Goal: Information Seeking & Learning: Learn about a topic

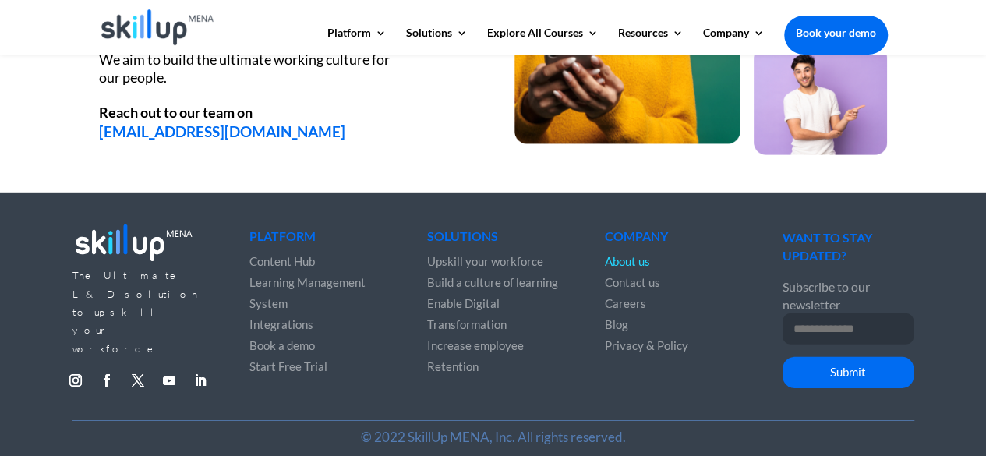
scroll to position [2228, 0]
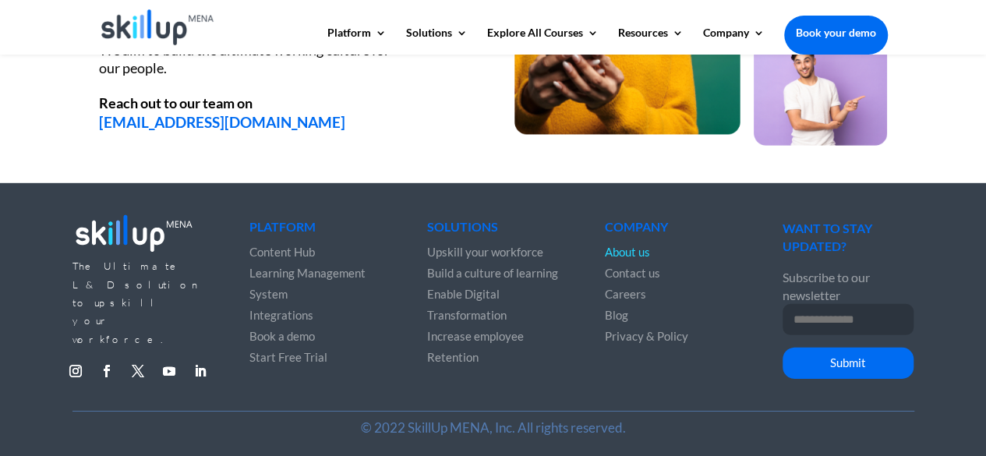
click at [632, 257] on span "About us" at bounding box center [627, 252] width 45 height 14
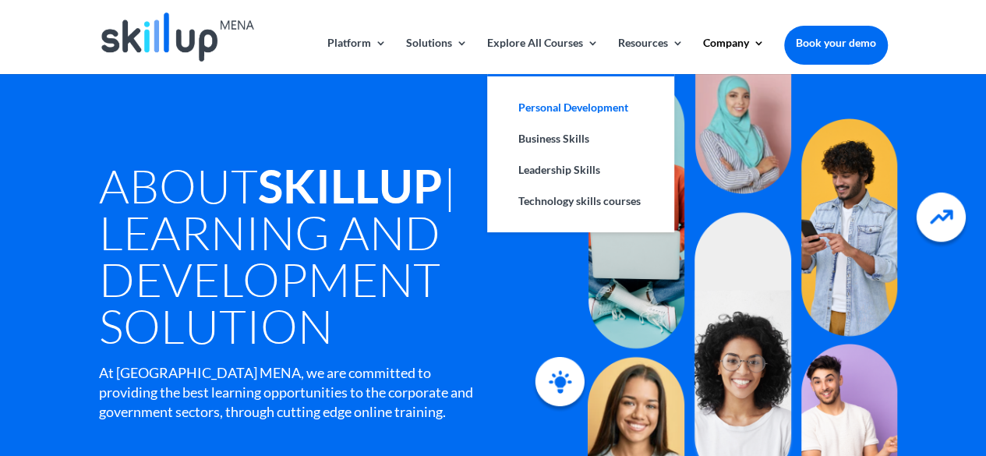
click at [555, 110] on link "Personal Development" at bounding box center [581, 107] width 156 height 31
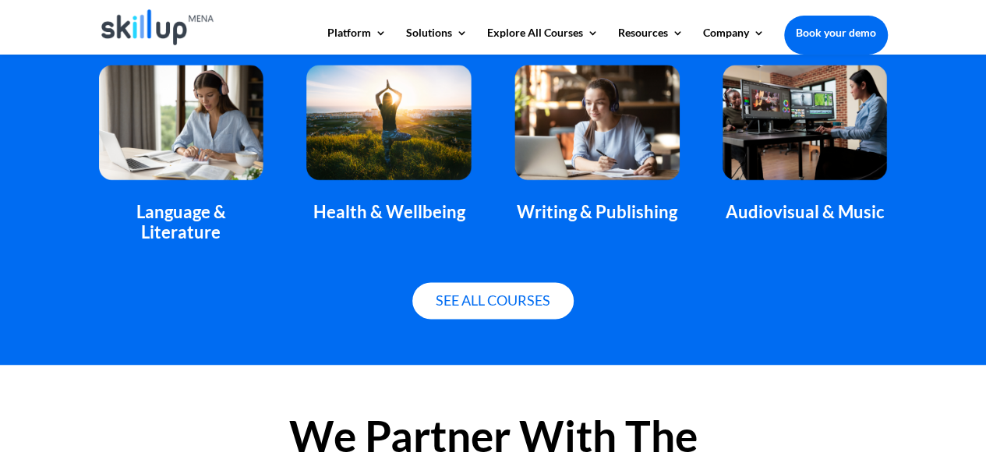
scroll to position [1154, 0]
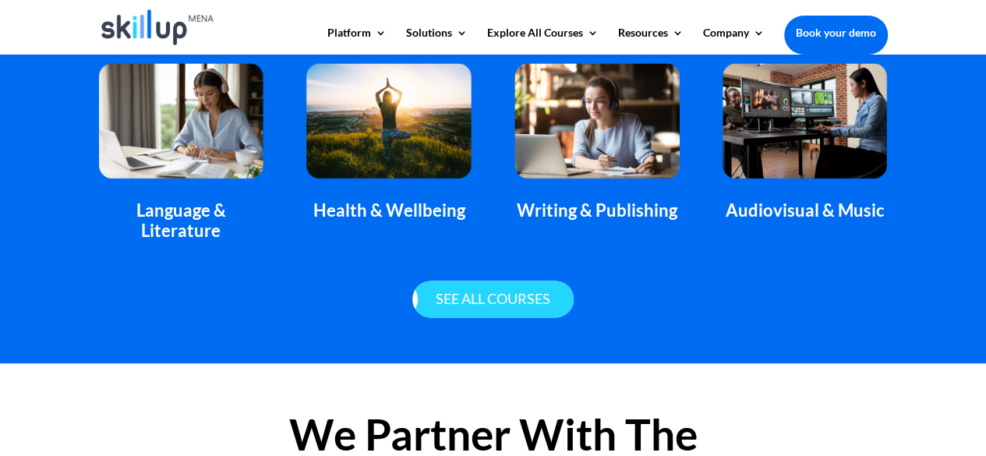
click at [478, 293] on link "See all courses" at bounding box center [493, 299] width 161 height 37
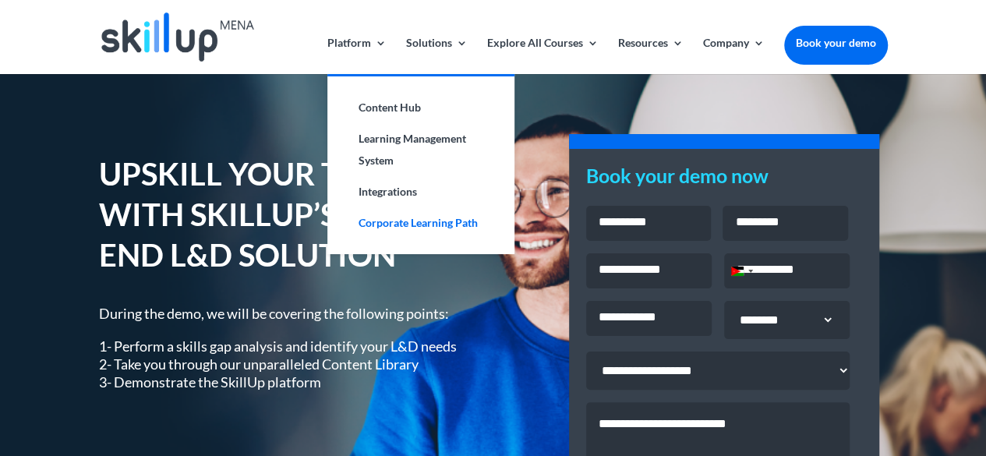
click at [421, 219] on link "Corporate Learning Path" at bounding box center [421, 222] width 156 height 31
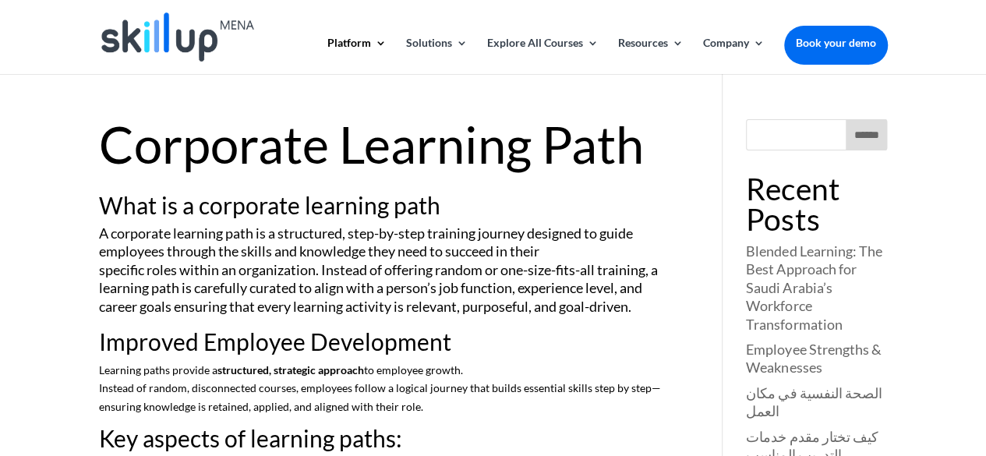
click at [487, 154] on h1 "Corporate Learning Path" at bounding box center [389, 148] width 581 height 58
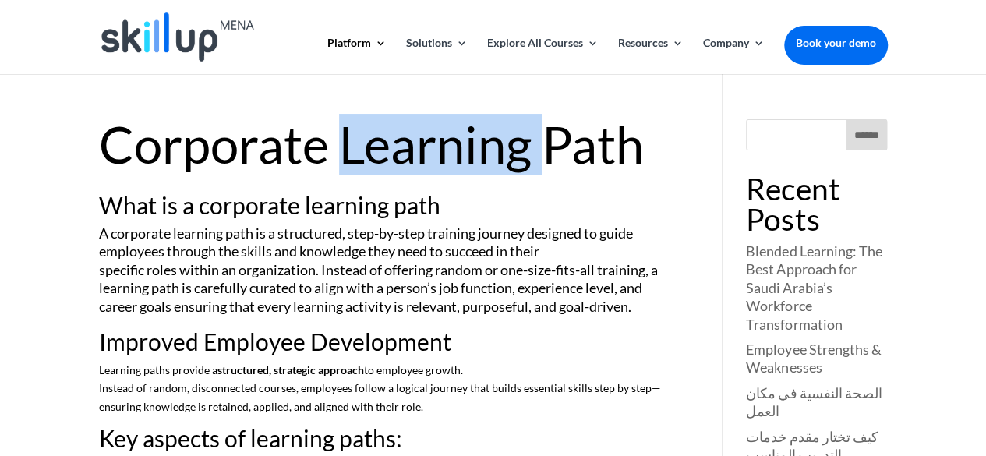
click at [487, 154] on h1 "Corporate Learning Path" at bounding box center [389, 148] width 581 height 58
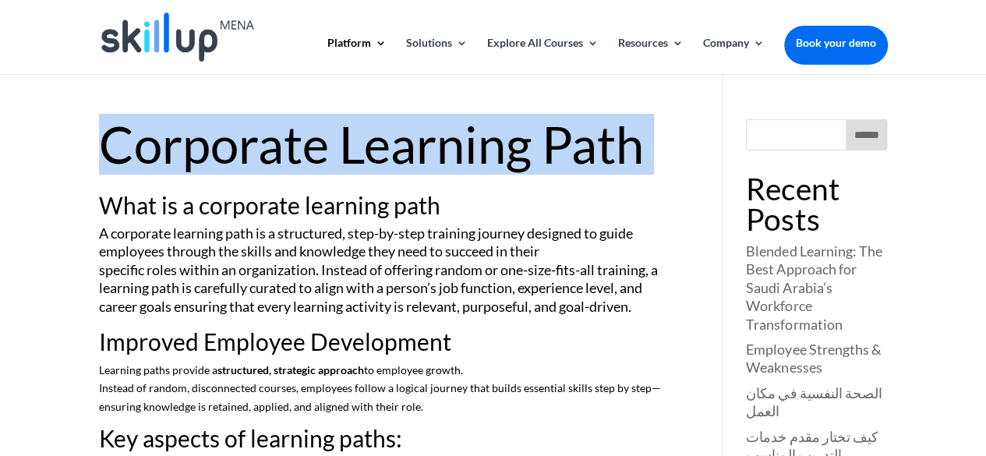
click at [487, 154] on h1 "Corporate Learning Path" at bounding box center [389, 148] width 581 height 58
copy article "Corporate Learning Path"
click at [179, 31] on img at bounding box center [177, 36] width 153 height 49
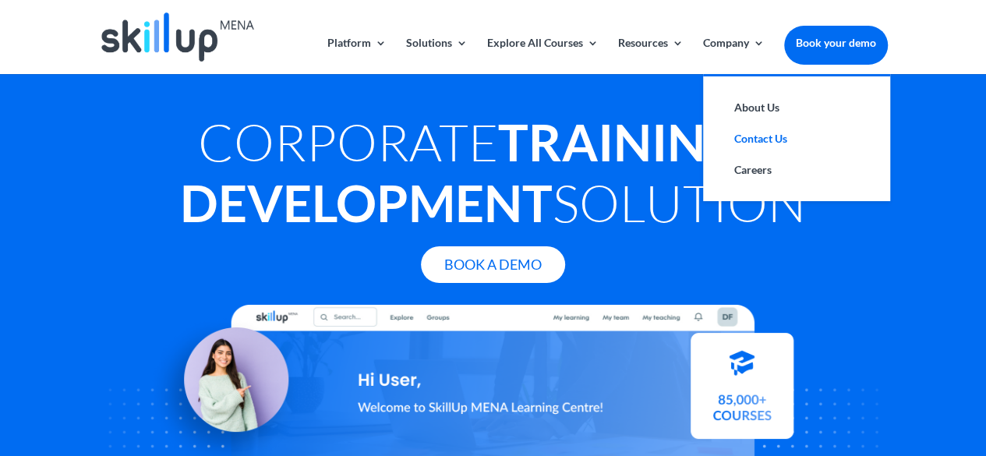
click at [743, 136] on link "Contact Us" at bounding box center [797, 138] width 156 height 31
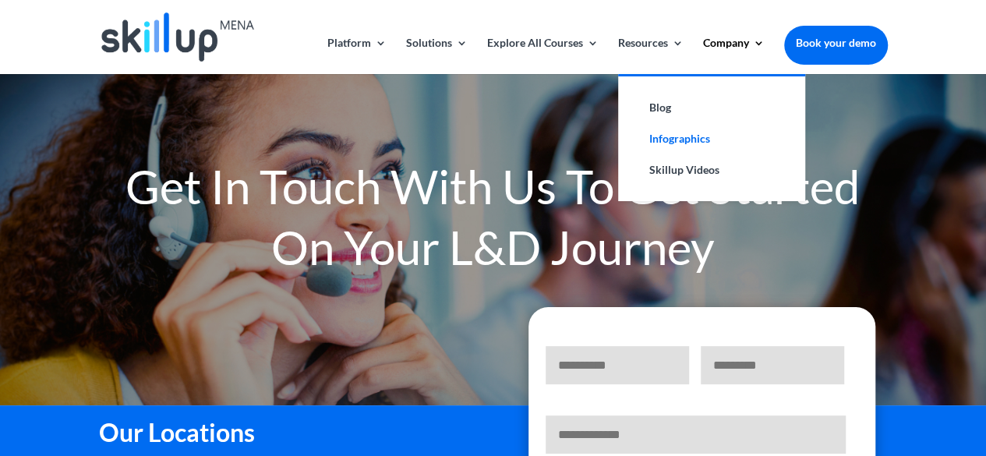
click at [694, 143] on link "Infographics" at bounding box center [712, 138] width 156 height 31
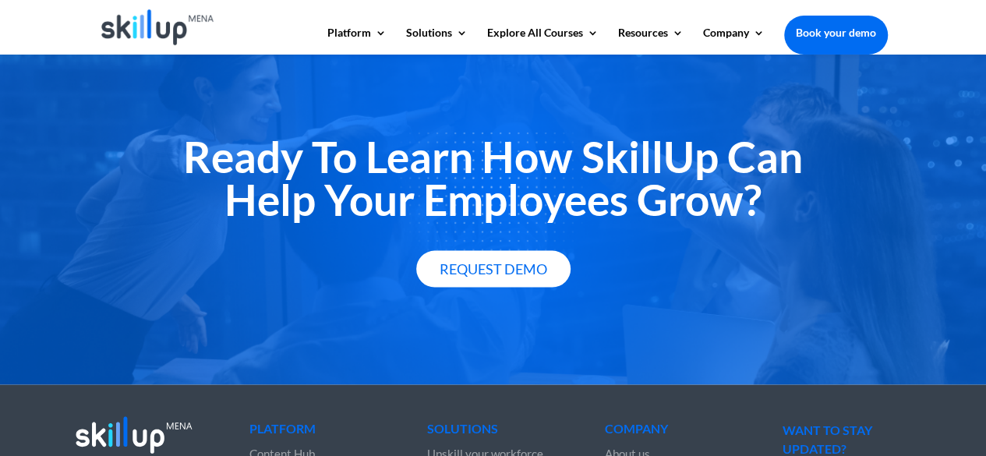
scroll to position [1560, 0]
